Goal: Check status: Check status

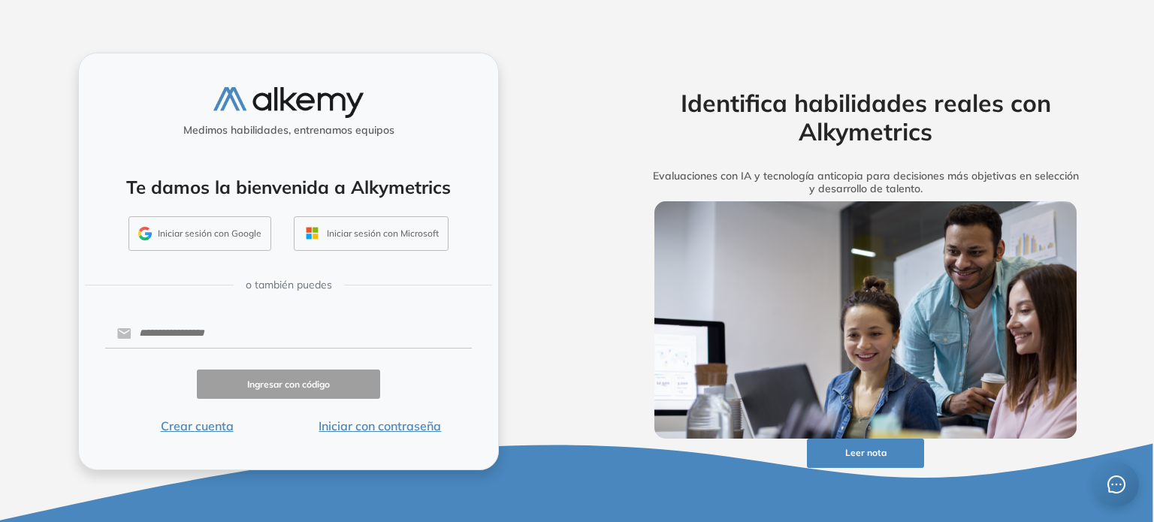
click at [382, 425] on button "Iniciar con contraseña" at bounding box center [380, 426] width 183 height 18
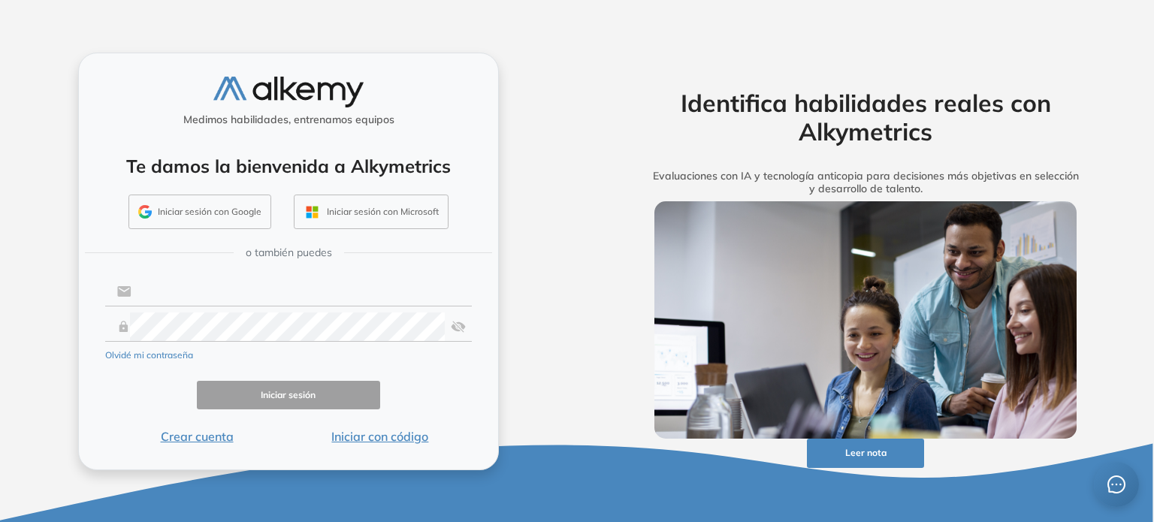
type input "**********"
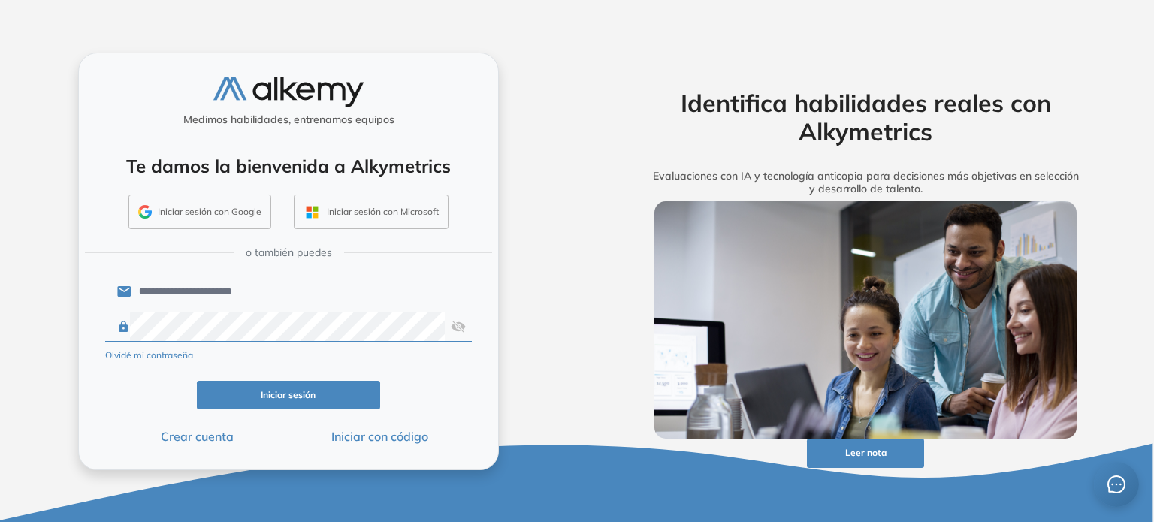
click at [310, 398] on button "Iniciar sesión" at bounding box center [288, 395] width 183 height 29
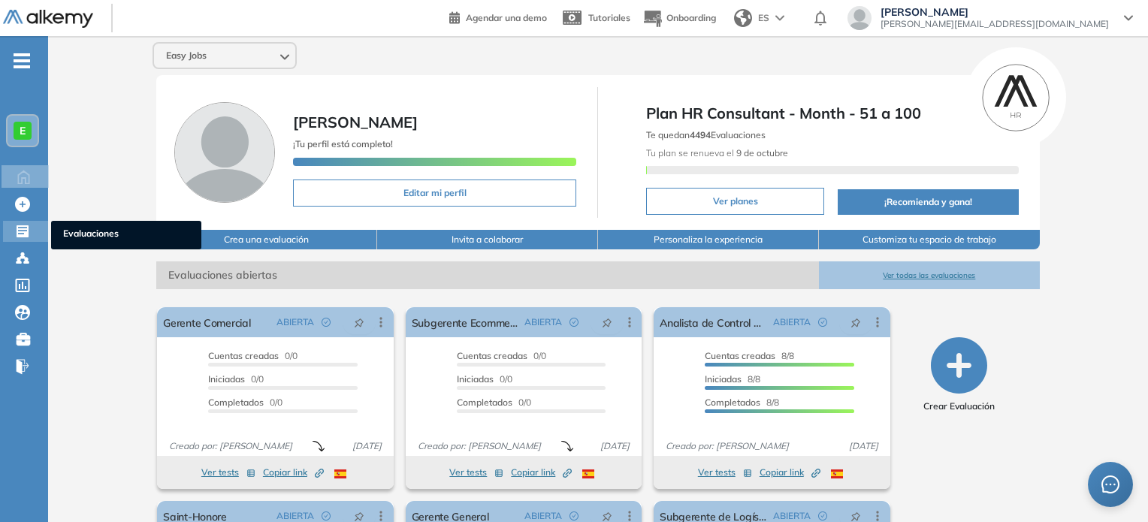
click at [98, 241] on span "Evaluaciones" at bounding box center [126, 235] width 126 height 17
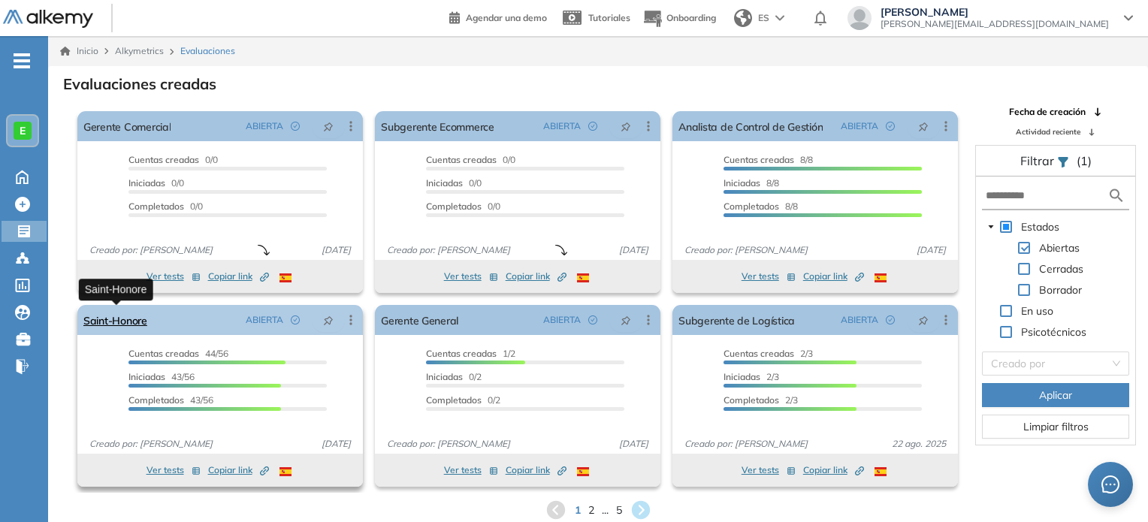
click at [144, 322] on link "Saint-Honore" at bounding box center [115, 320] width 64 height 30
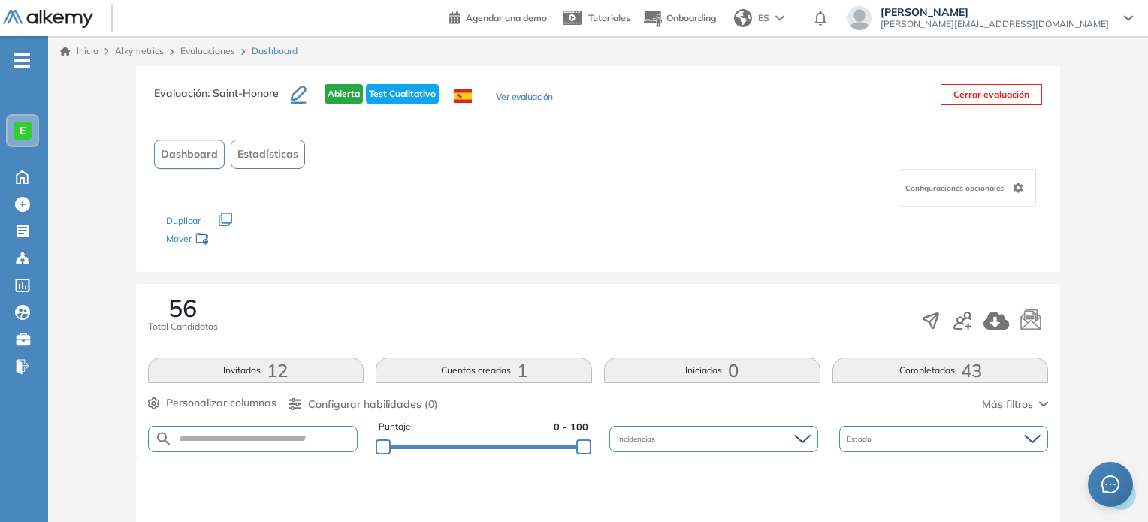
click at [913, 379] on button "Completadas 43" at bounding box center [941, 371] width 216 height 26
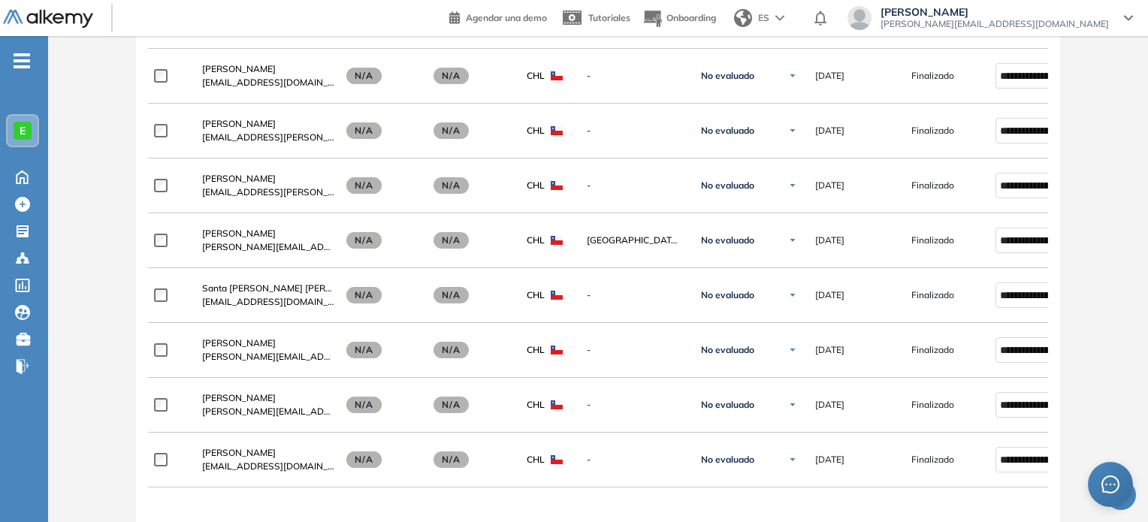
scroll to position [930, 0]
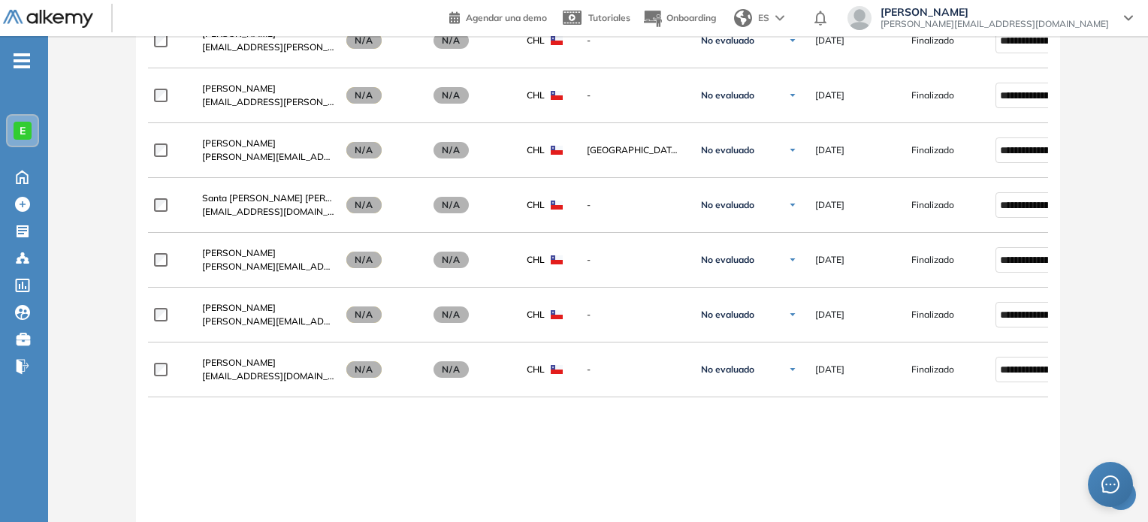
scroll to position [1051, 0]
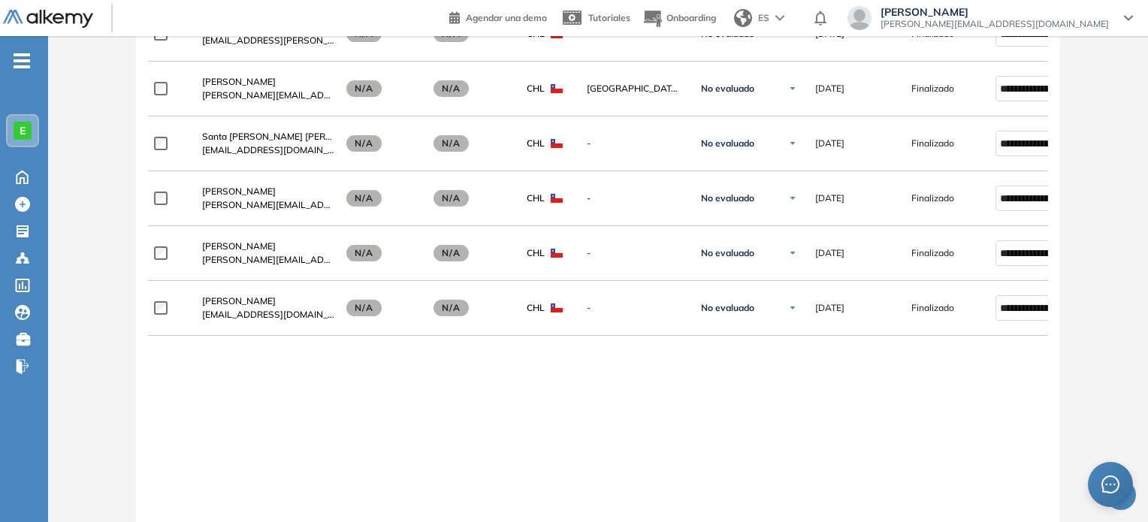
drag, startPoint x: 1154, startPoint y: 340, endPoint x: 1147, endPoint y: 495, distance: 155.0
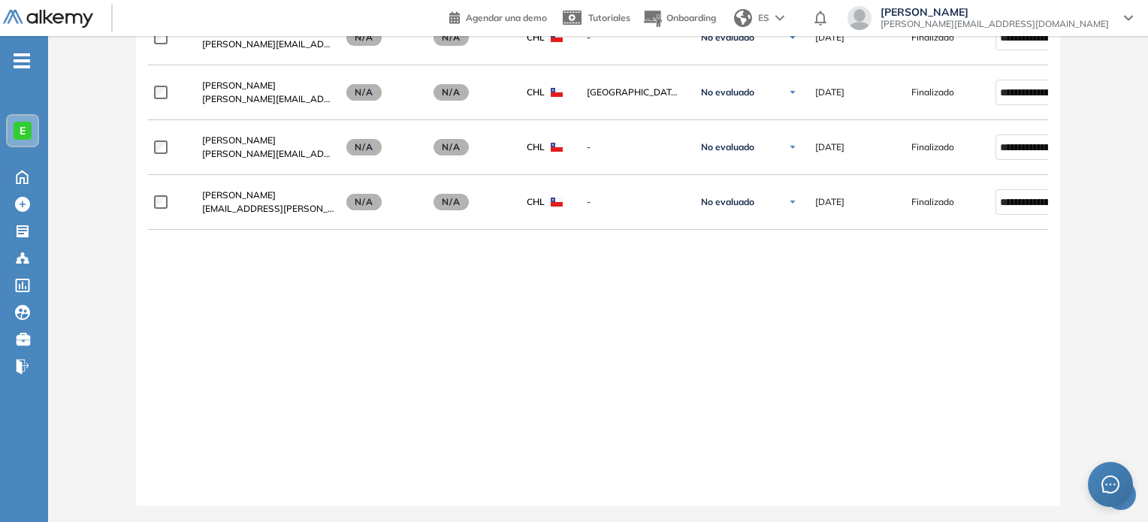
scroll to position [2700, 0]
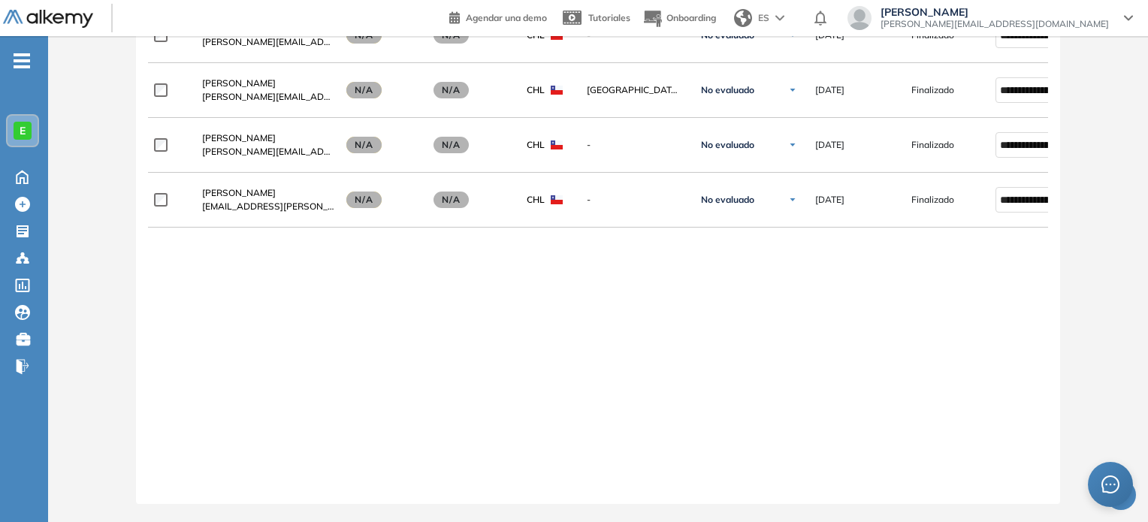
drag, startPoint x: 1143, startPoint y: 88, endPoint x: 1147, endPoint y: 70, distance: 18.4
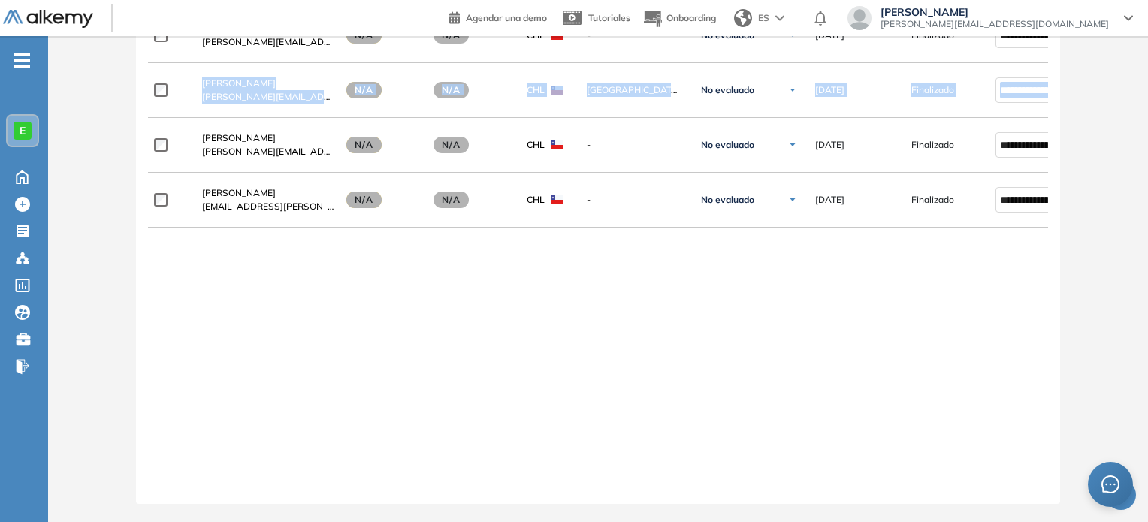
drag, startPoint x: 1147, startPoint y: 70, endPoint x: 1154, endPoint y: 50, distance: 20.7
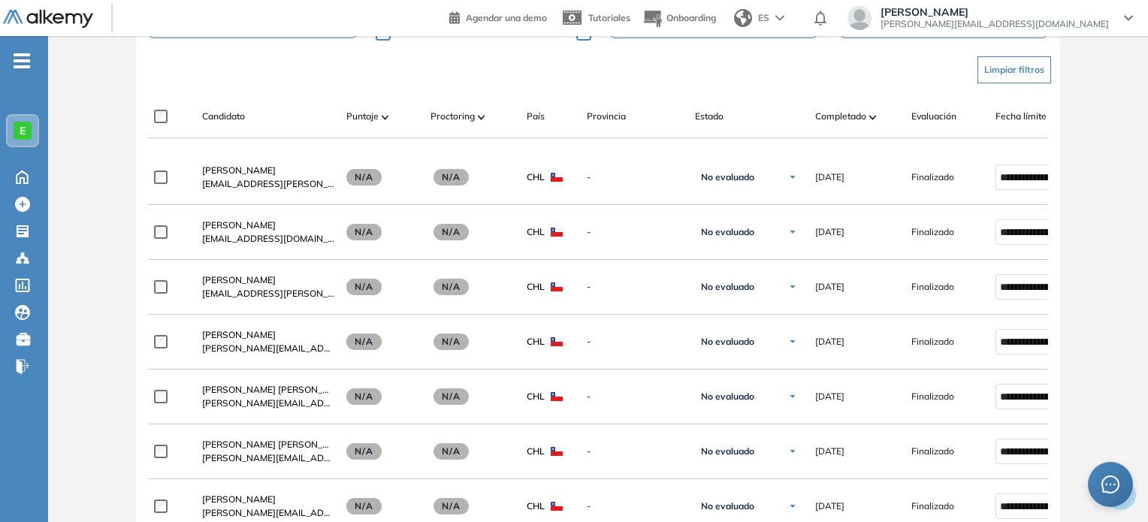
scroll to position [0, 0]
